Goal: Check status: Check status

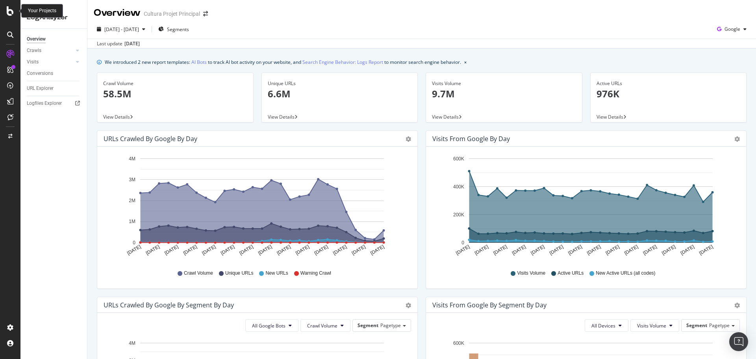
click at [11, 13] on icon at bounding box center [10, 10] width 7 height 9
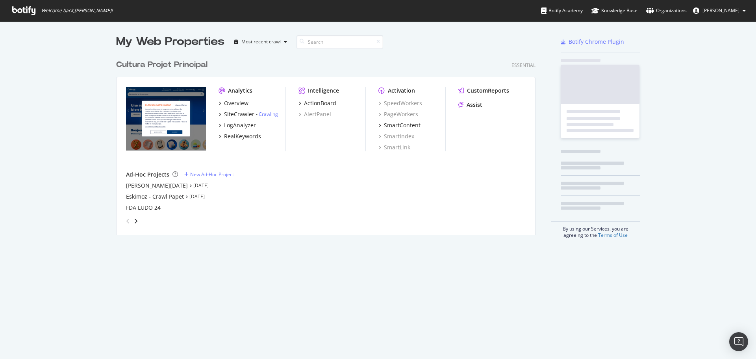
scroll to position [353, 744]
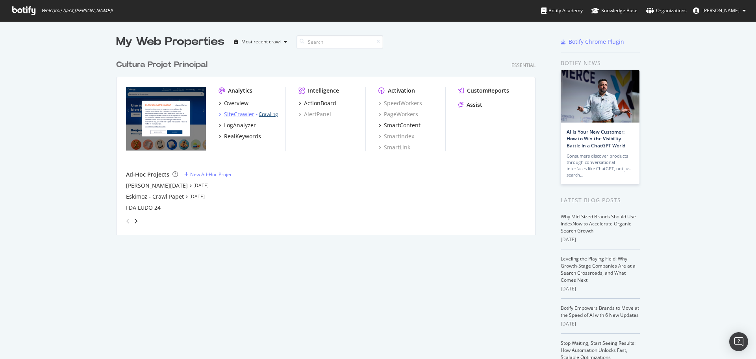
click at [268, 117] on link "Crawling" at bounding box center [268, 114] width 19 height 7
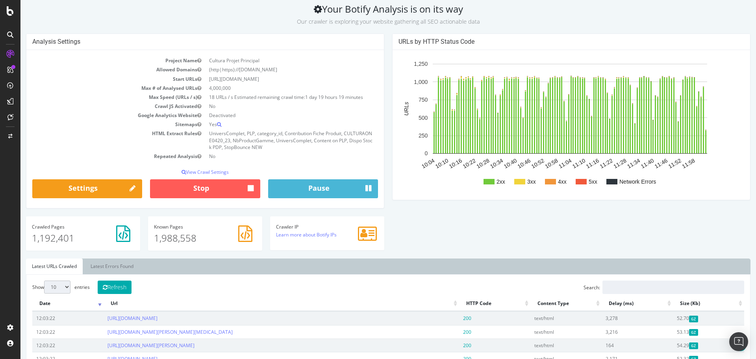
scroll to position [159, 0]
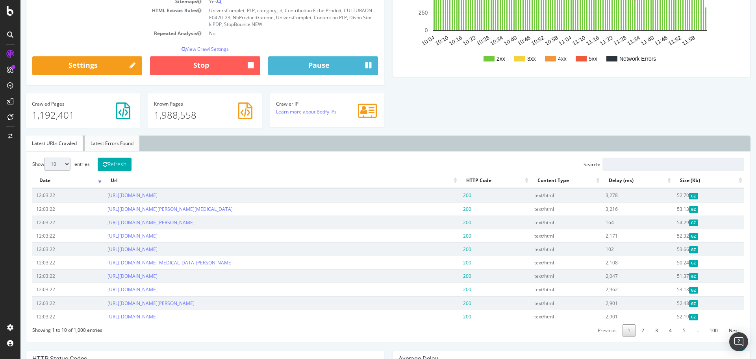
click at [95, 148] on link "Latest Errors Found" at bounding box center [112, 143] width 55 height 16
